Goal: Check status: Check status

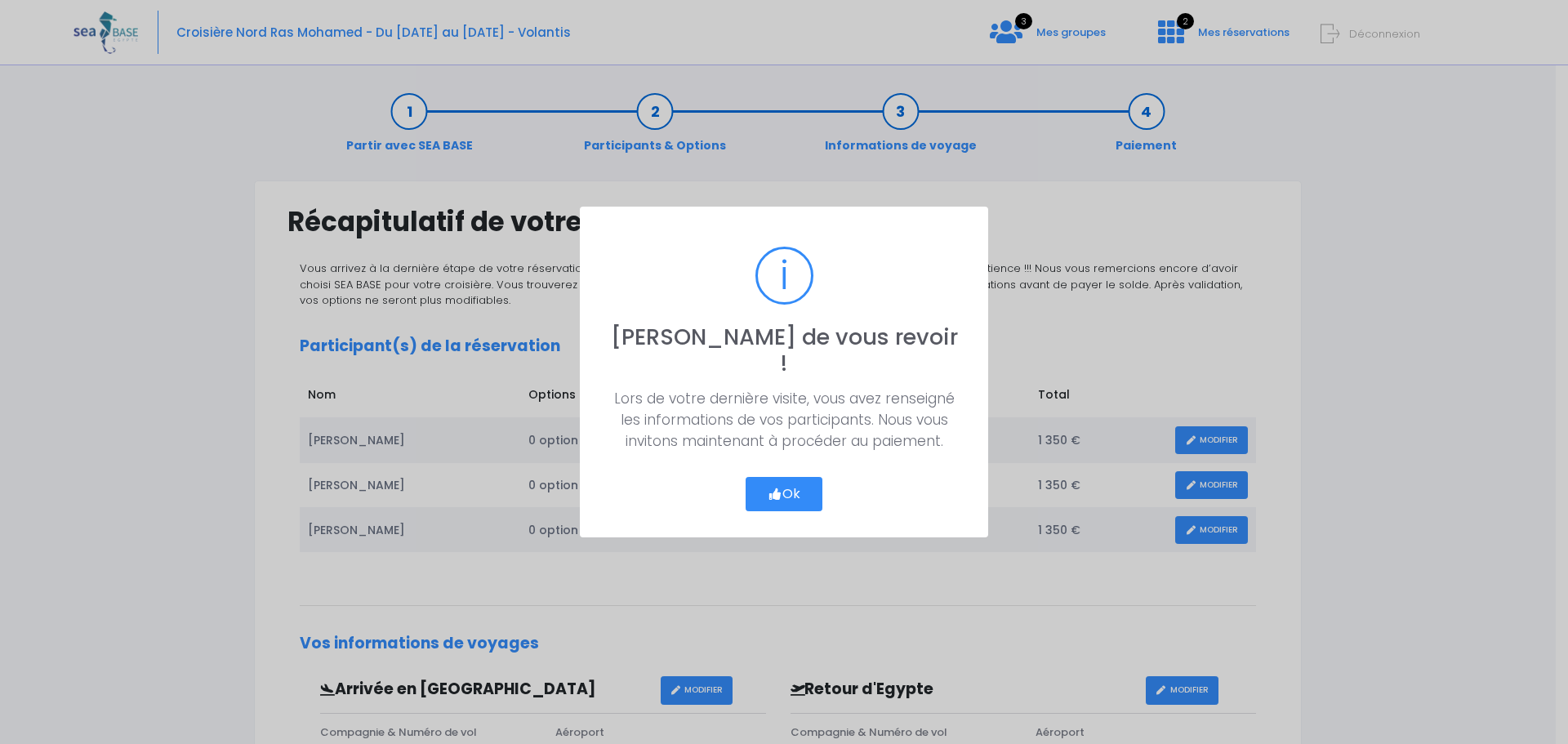
click at [794, 481] on button "Ok" at bounding box center [784, 494] width 76 height 34
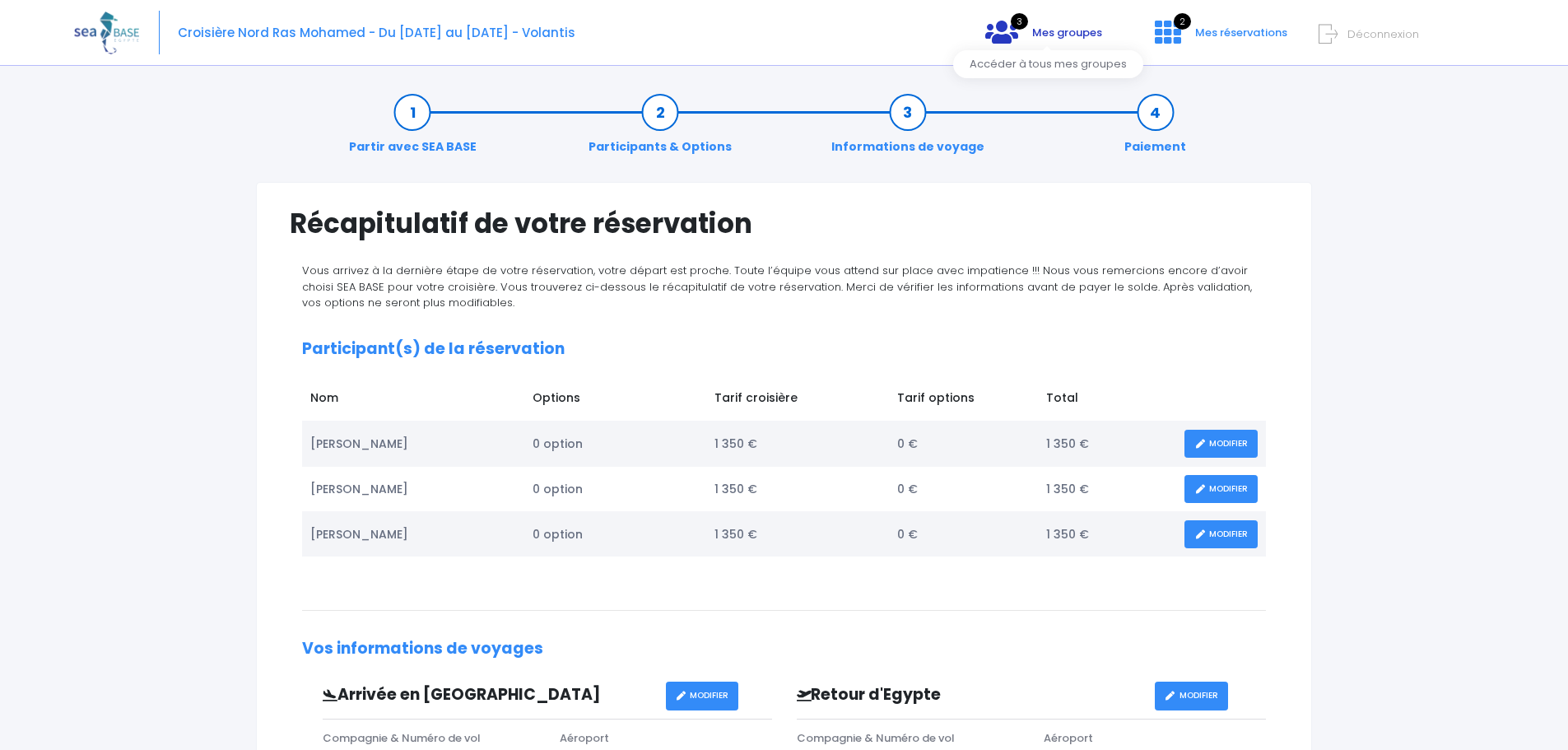
click at [1065, 27] on span "Mes groupes" at bounding box center [1067, 33] width 70 height 15
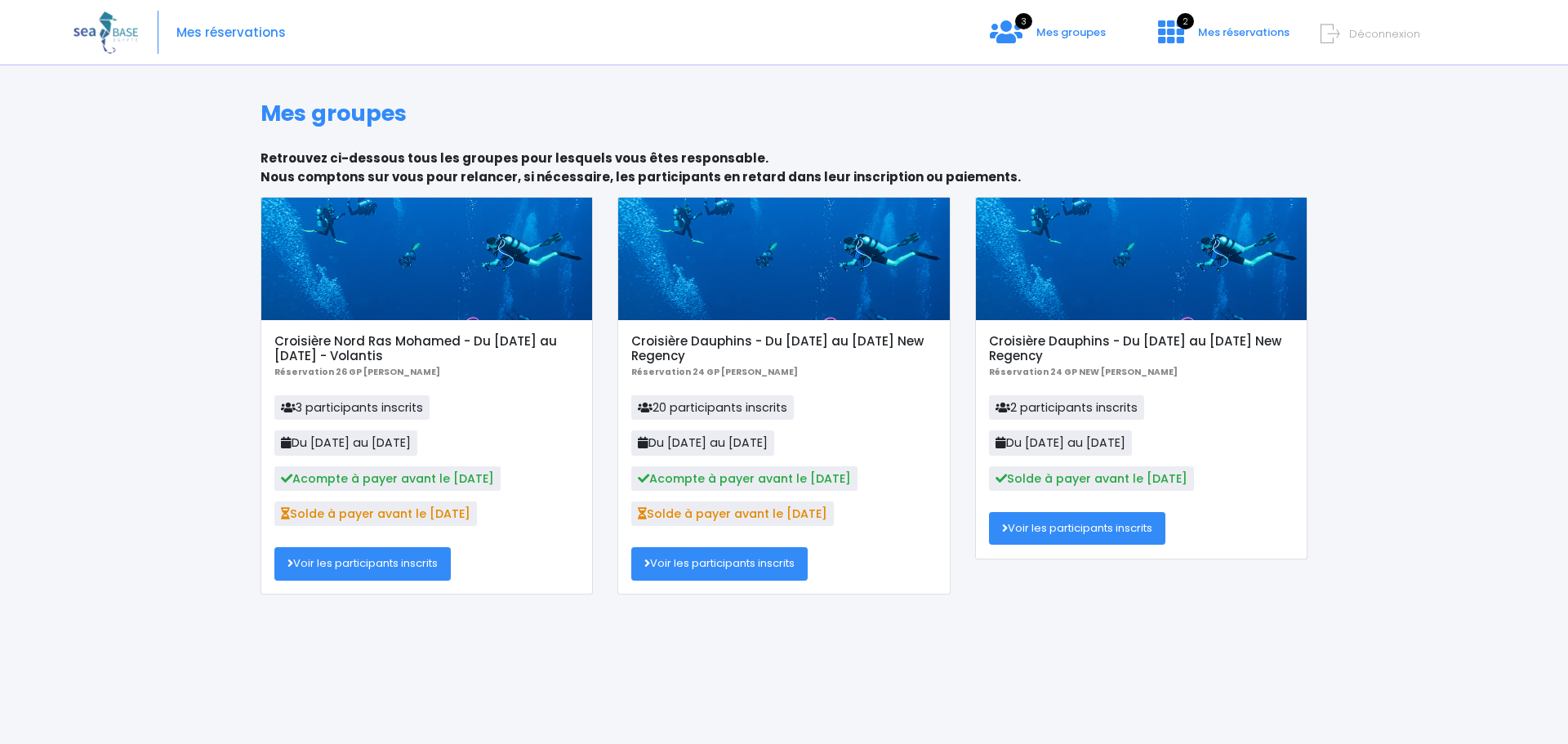
click at [1148, 343] on h5 "Croisière Dauphins - Du [DATE] au [DATE] New Regency" at bounding box center [1141, 349] width 305 height 30
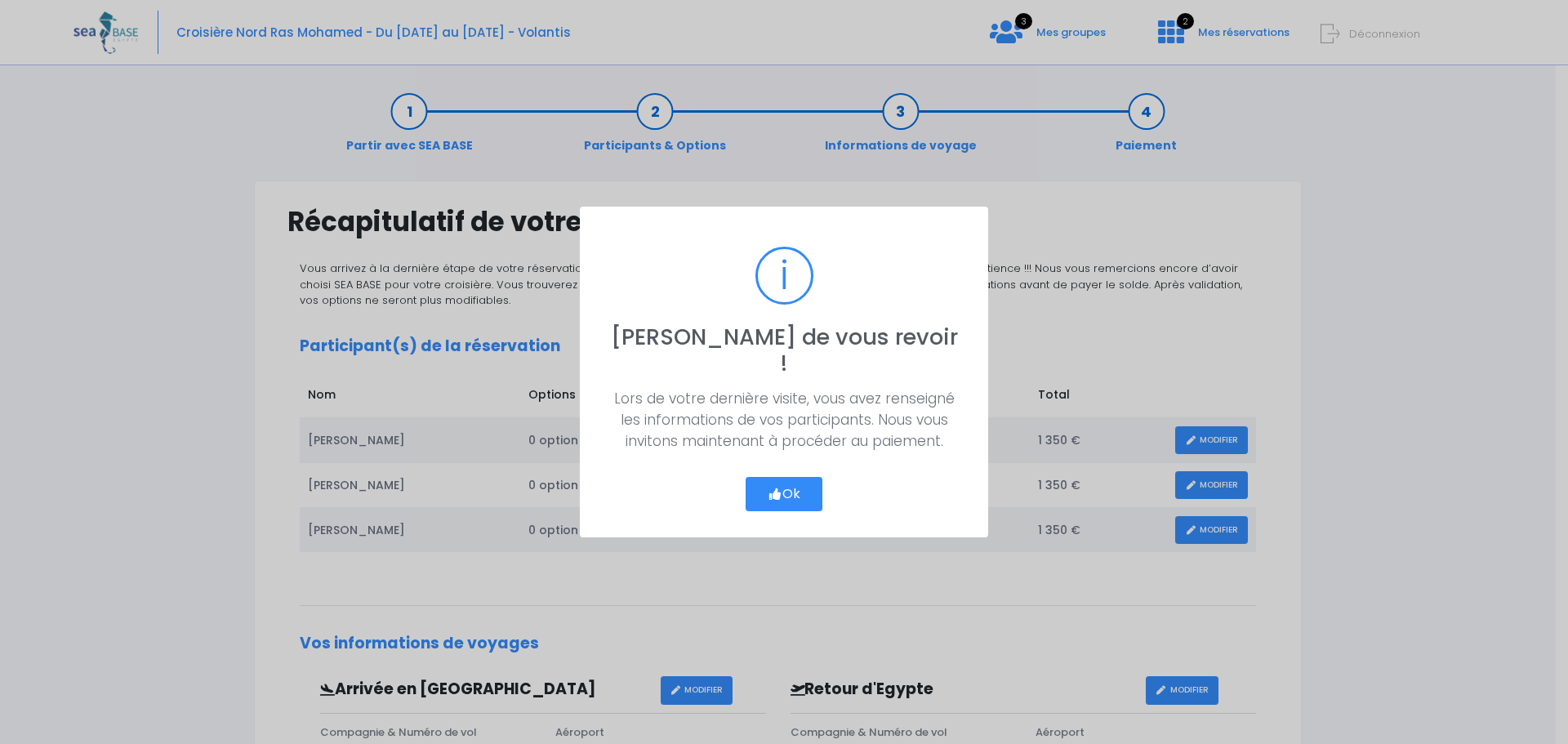
drag, startPoint x: 788, startPoint y: 478, endPoint x: 832, endPoint y: 426, distance: 68.1
click at [792, 477] on button "Ok" at bounding box center [784, 494] width 76 height 34
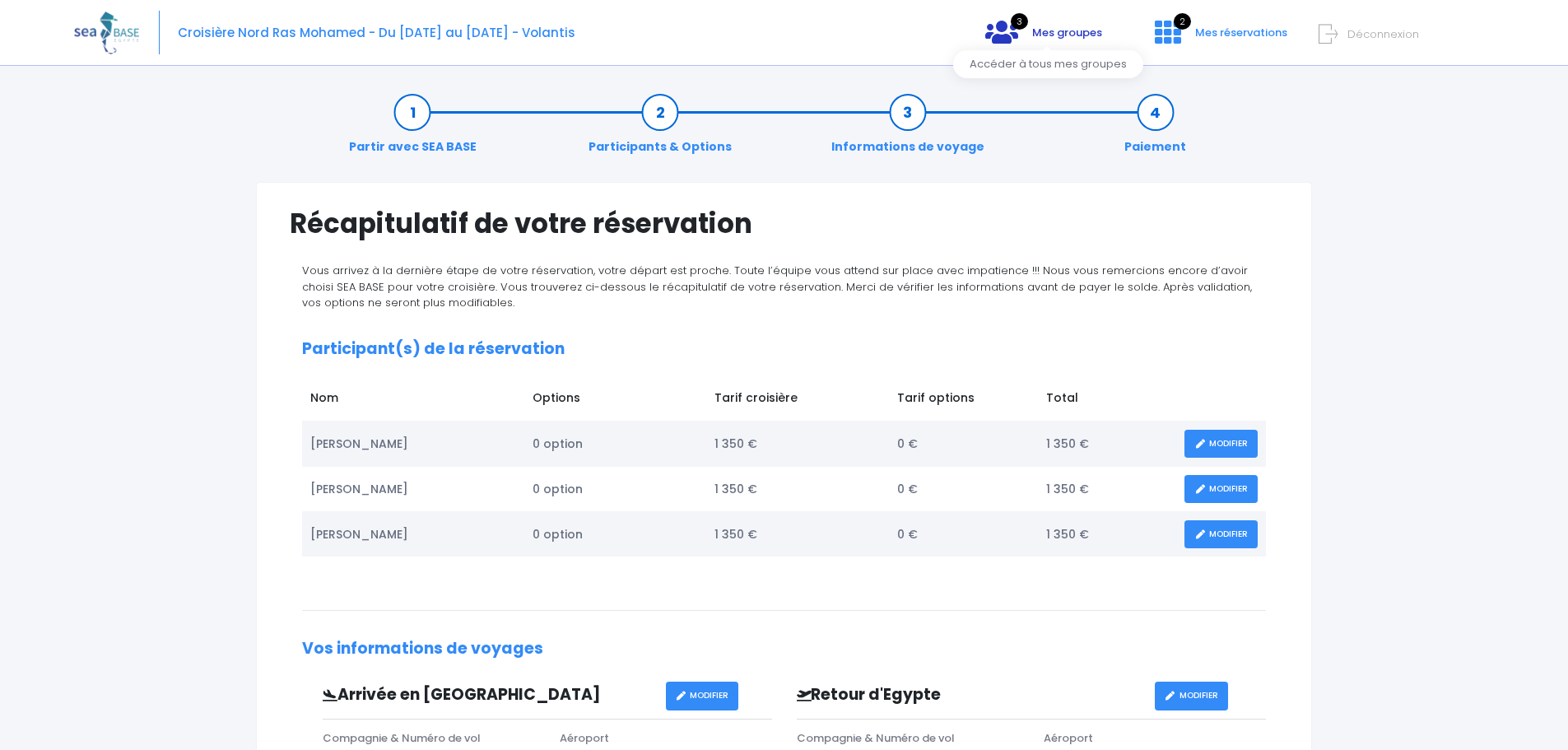
click at [1012, 40] on icon at bounding box center [1002, 32] width 33 height 26
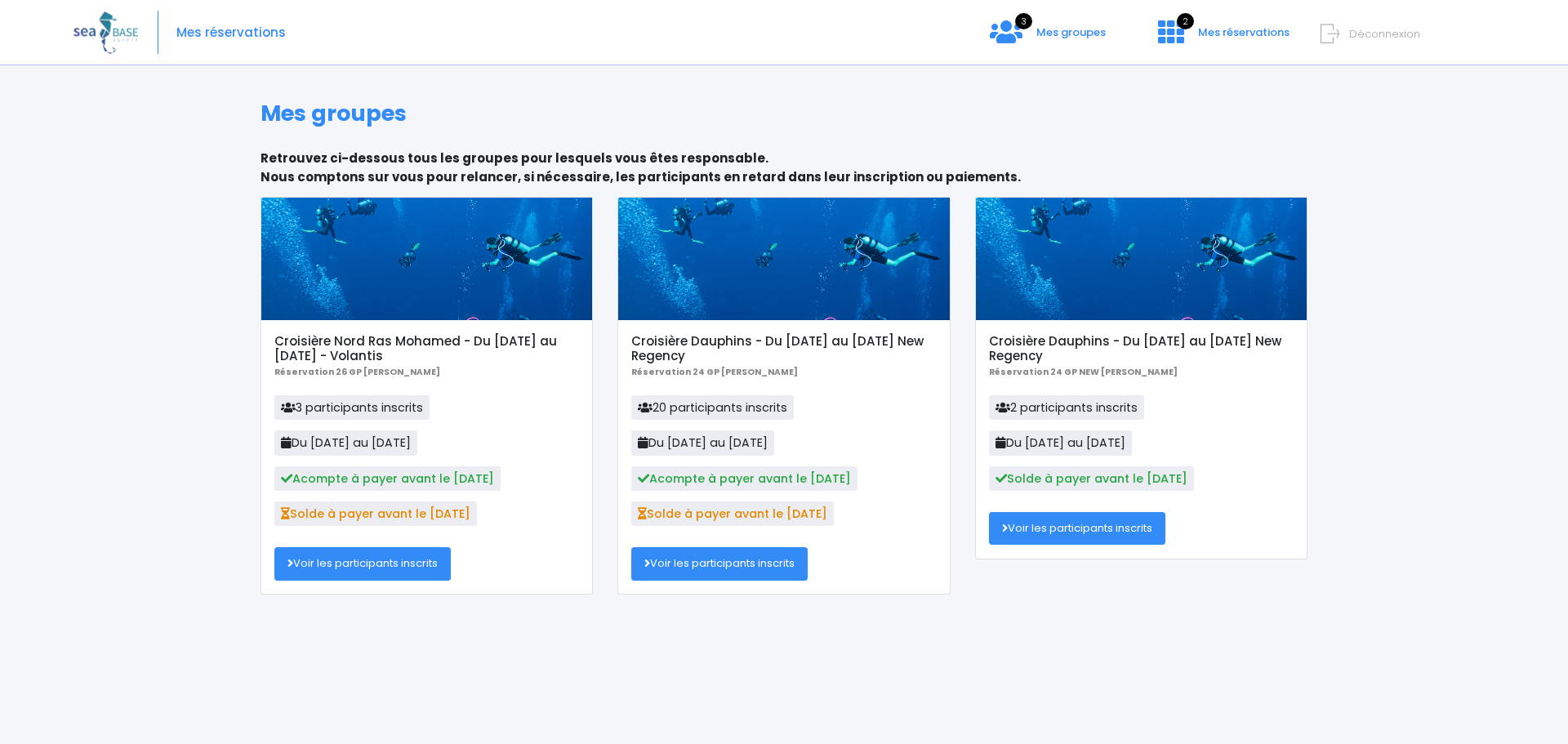
click at [401, 563] on link "Voir les participants inscrits" at bounding box center [362, 563] width 177 height 32
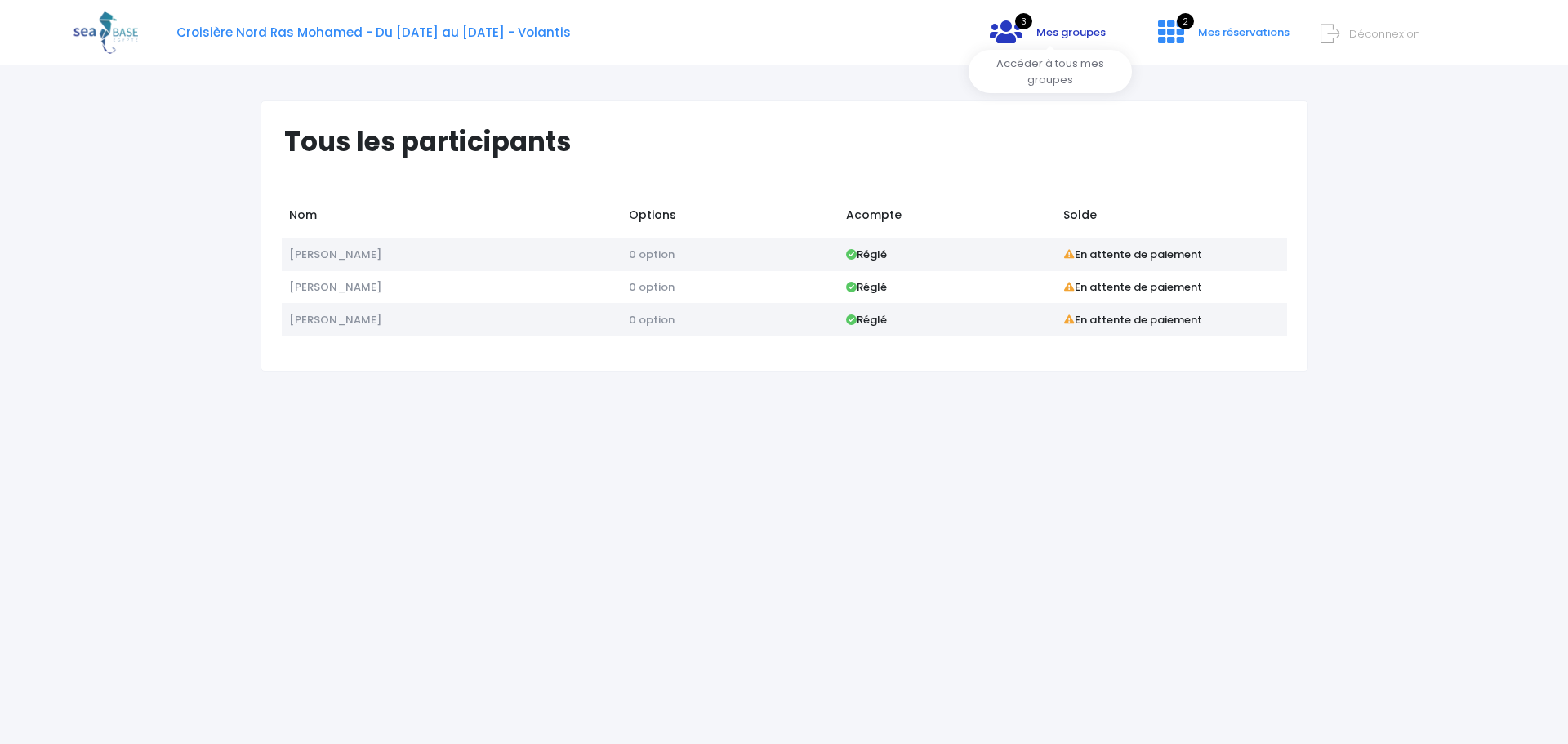
click at [1075, 30] on span "Mes groupes" at bounding box center [1070, 32] width 70 height 15
